Goal: Task Accomplishment & Management: Use online tool/utility

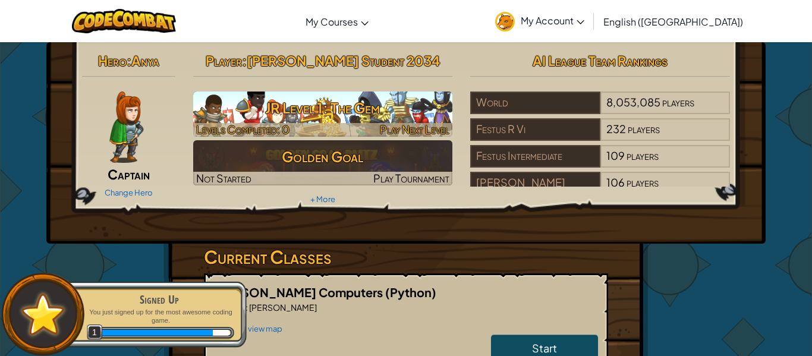
click at [397, 102] on h3 "JR Level 1: The Gem" at bounding box center [323, 108] width 260 height 27
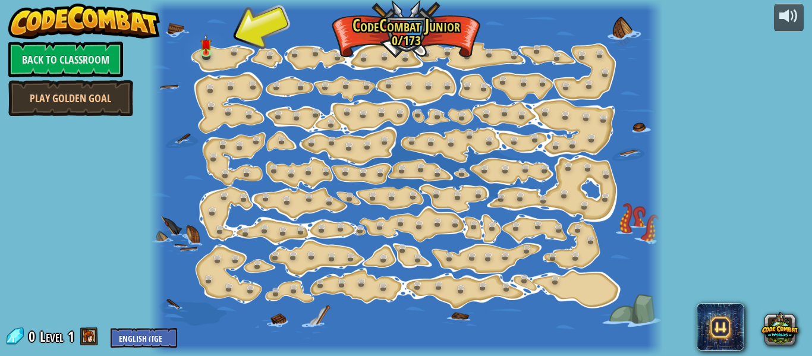
click at [252, 34] on div at bounding box center [405, 178] width 513 height 356
click at [406, 30] on div at bounding box center [405, 178] width 513 height 356
click at [404, 24] on div at bounding box center [405, 178] width 513 height 356
click at [444, 28] on div at bounding box center [405, 178] width 513 height 356
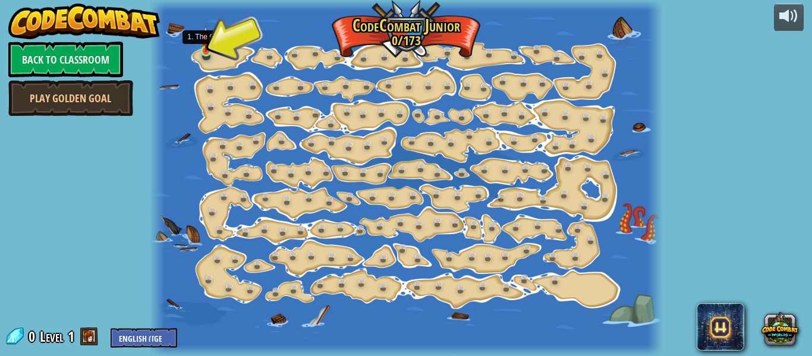
click at [208, 47] on img at bounding box center [205, 39] width 11 height 26
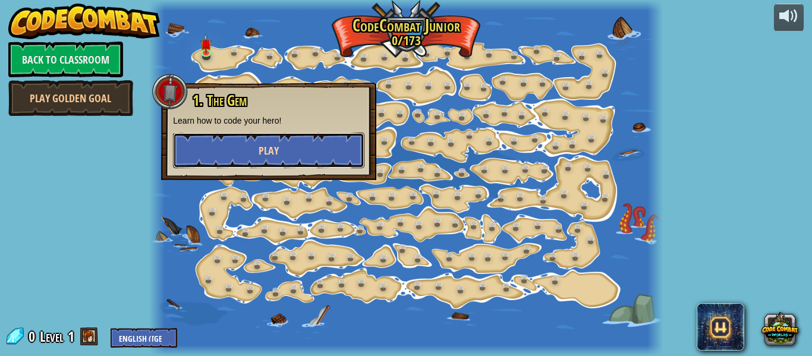
click at [281, 152] on button "Play" at bounding box center [268, 151] width 191 height 36
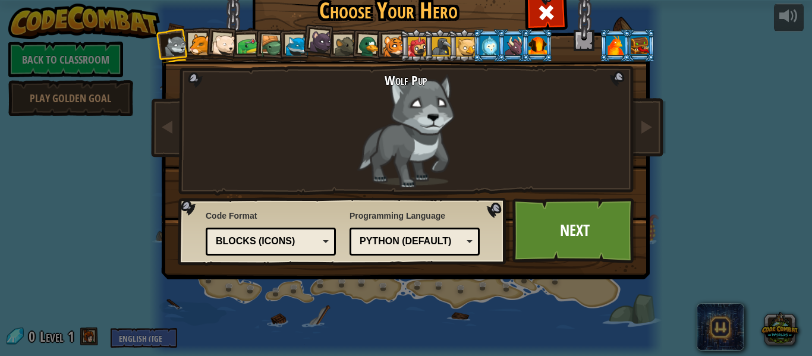
click at [199, 40] on div at bounding box center [200, 45] width 22 height 22
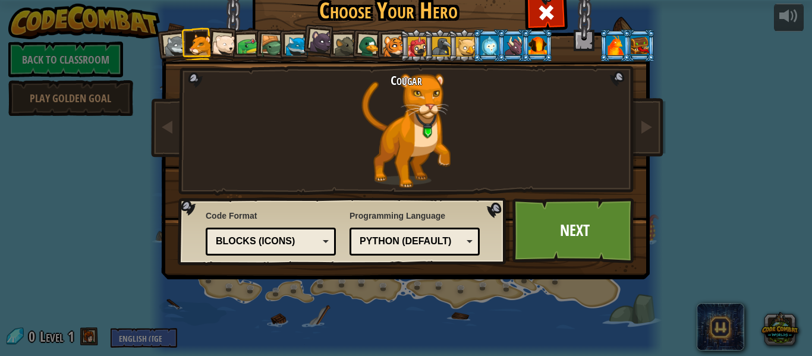
click at [219, 43] on div at bounding box center [224, 45] width 24 height 24
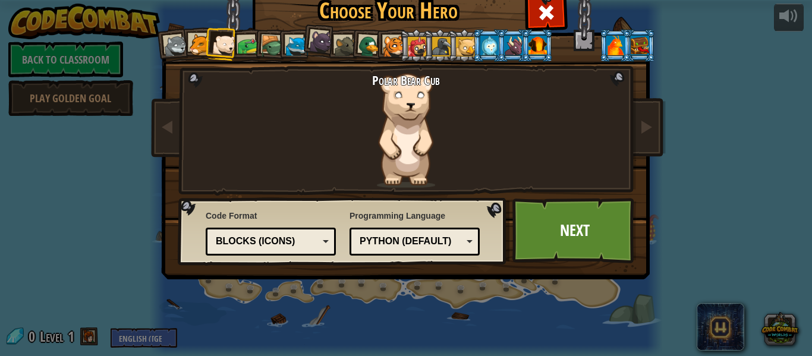
click at [245, 45] on div at bounding box center [248, 46] width 22 height 22
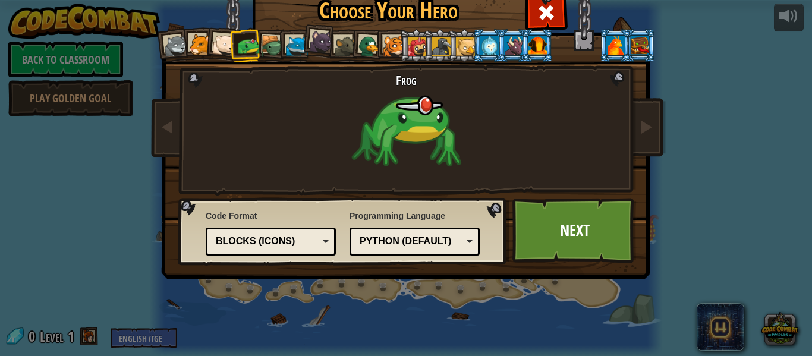
click at [273, 43] on div at bounding box center [272, 46] width 23 height 23
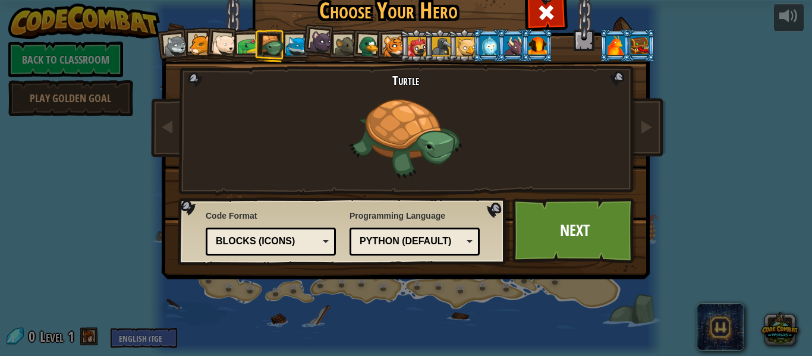
click at [299, 49] on div at bounding box center [297, 47] width 22 height 22
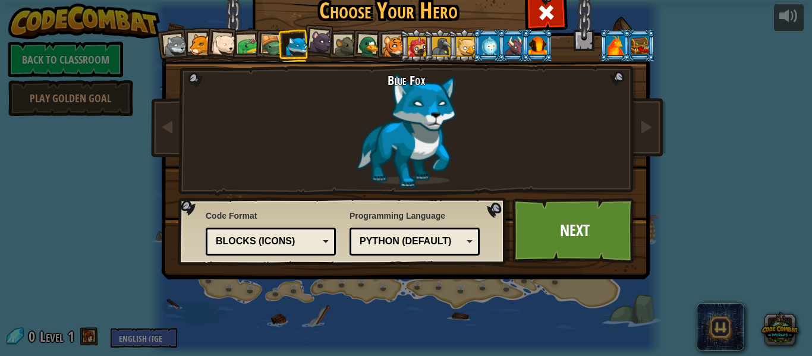
click at [313, 45] on div at bounding box center [321, 42] width 24 height 24
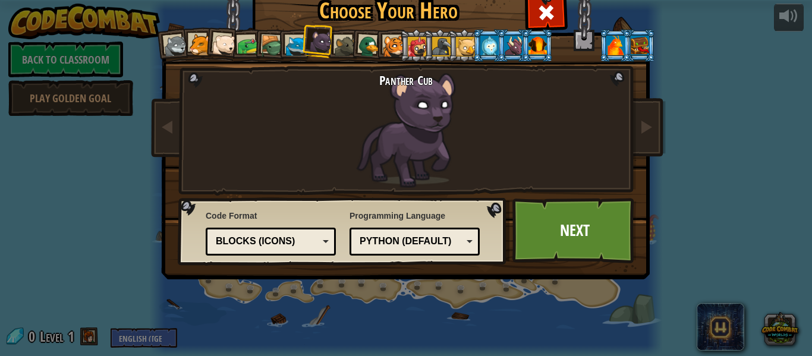
click at [344, 46] on div at bounding box center [346, 47] width 22 height 22
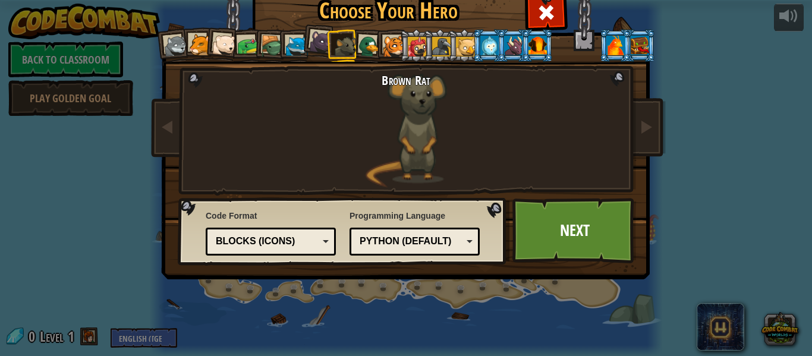
click at [366, 48] on div at bounding box center [369, 46] width 23 height 23
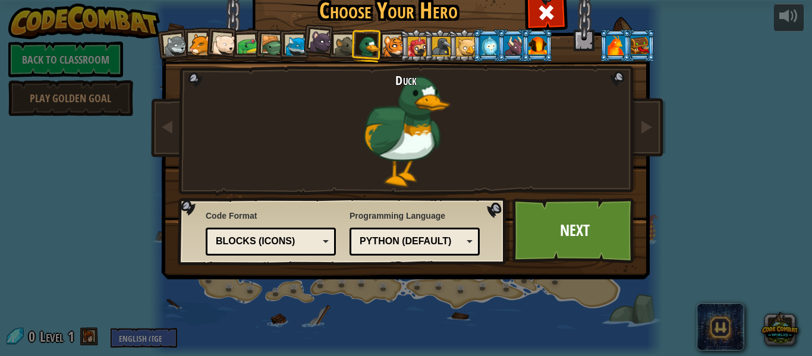
click at [391, 51] on div at bounding box center [394, 47] width 22 height 22
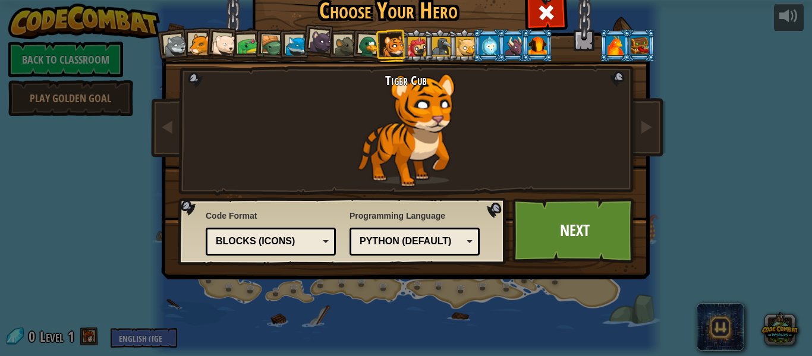
click at [406, 49] on li at bounding box center [392, 45] width 32 height 33
click at [423, 49] on div at bounding box center [417, 46] width 19 height 19
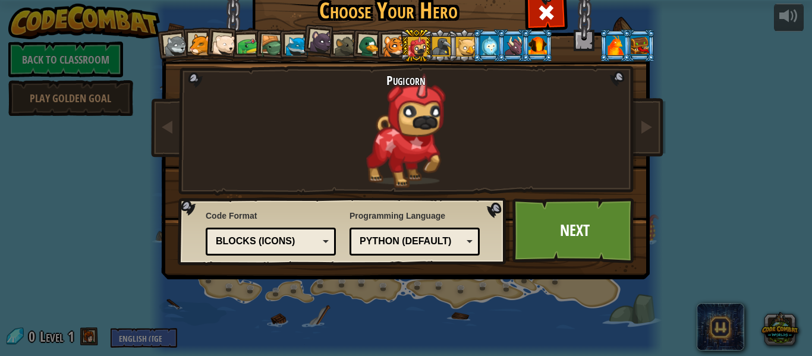
click at [442, 50] on div at bounding box center [441, 46] width 19 height 19
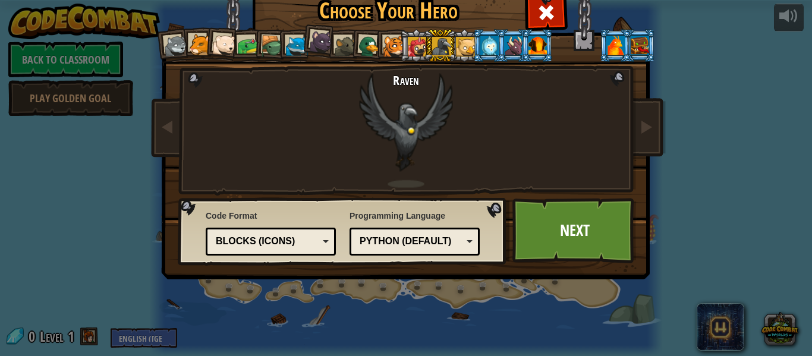
click at [469, 50] on div at bounding box center [465, 46] width 19 height 19
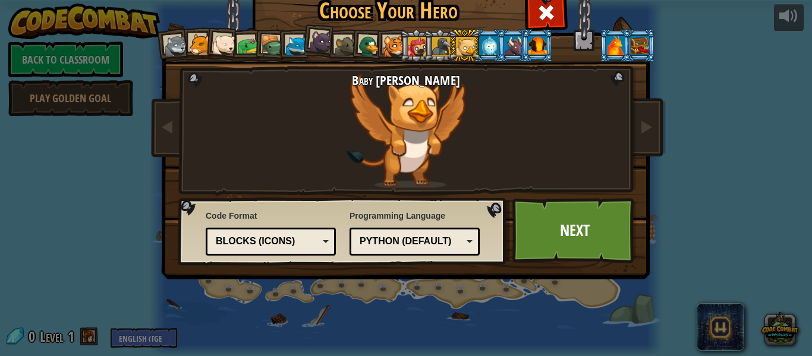
click at [492, 42] on div at bounding box center [490, 45] width 18 height 19
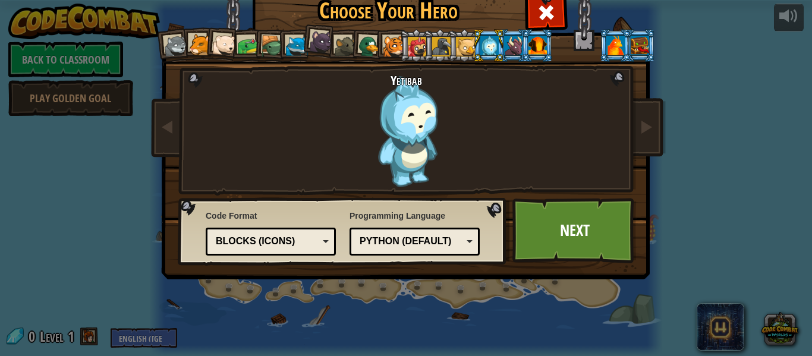
click at [200, 49] on div at bounding box center [200, 45] width 22 height 22
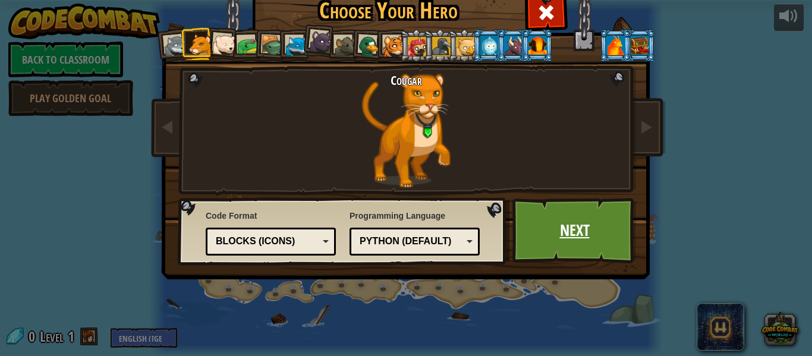
click at [559, 214] on link "Next" at bounding box center [575, 230] width 124 height 65
